Goal: Task Accomplishment & Management: Use online tool/utility

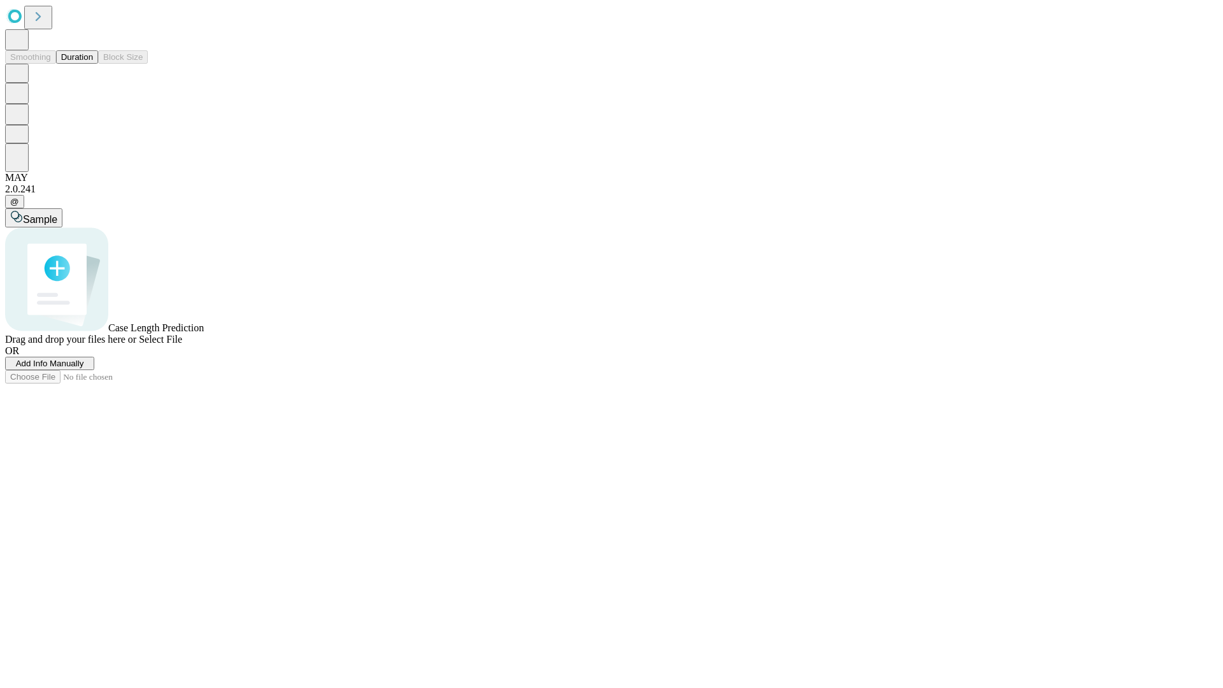
click at [182, 345] on span "Select File" at bounding box center [160, 339] width 43 height 11
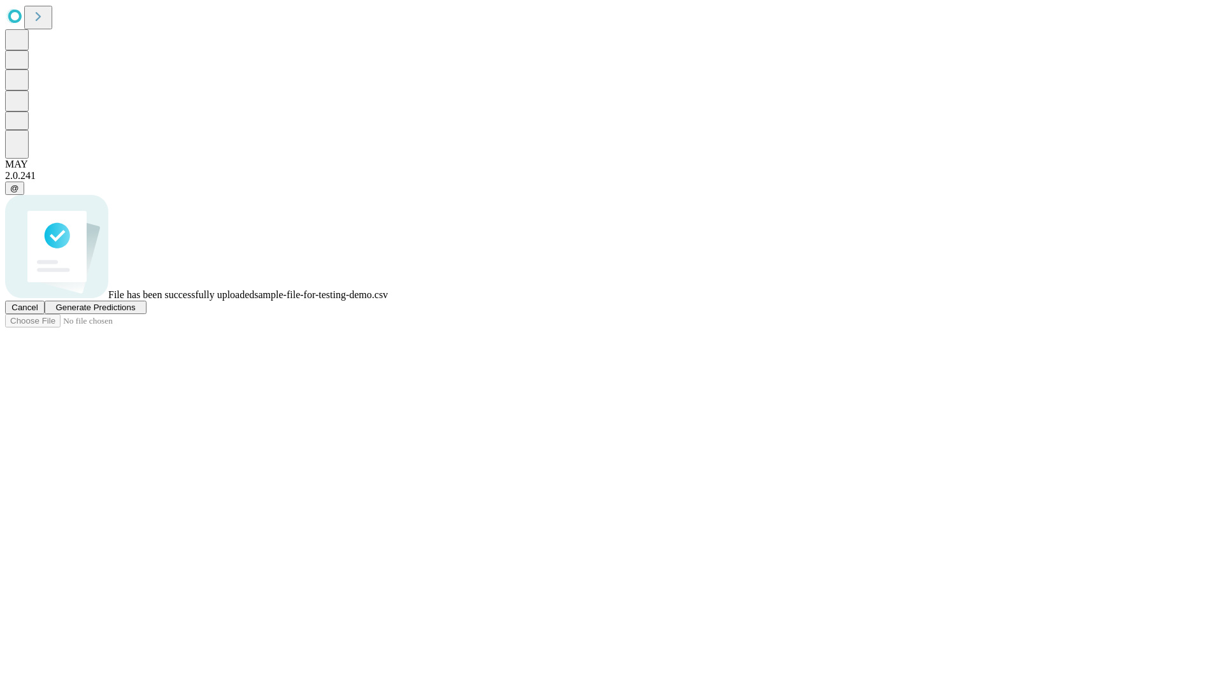
click at [135, 312] on span "Generate Predictions" at bounding box center [95, 308] width 80 height 10
